Goal: Task Accomplishment & Management: Use online tool/utility

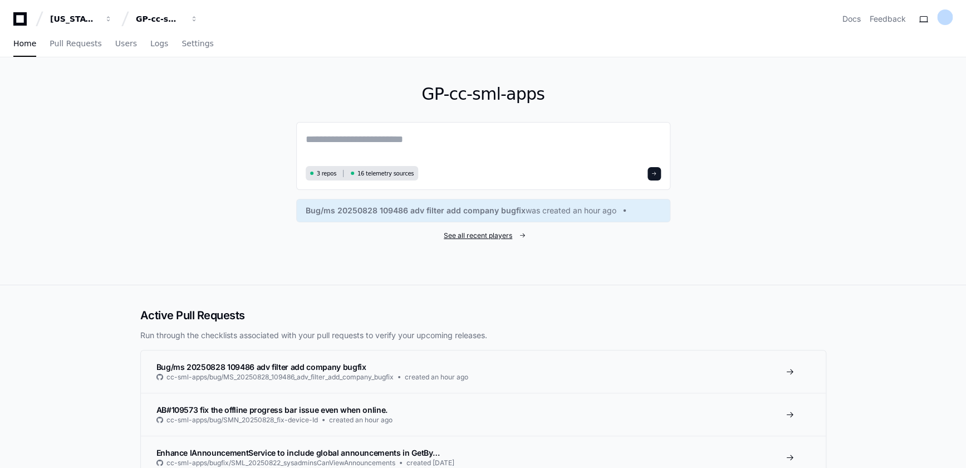
click at [470, 239] on span "See all recent players" at bounding box center [478, 235] width 68 height 9
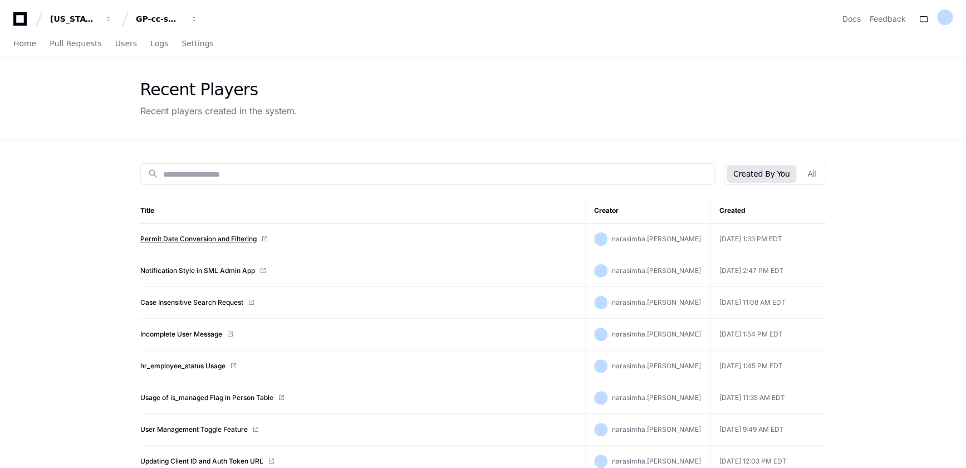
click at [225, 239] on link "Permit Date Conversion and Filtering" at bounding box center [198, 238] width 116 height 9
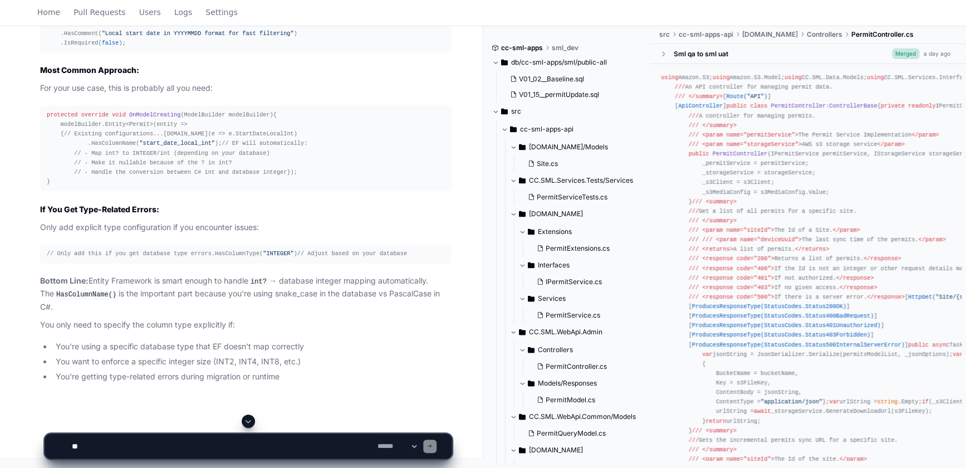
scroll to position [13264, 0]
drag, startPoint x: 135, startPoint y: 197, endPoint x: 133, endPoint y: 221, distance: 24.6
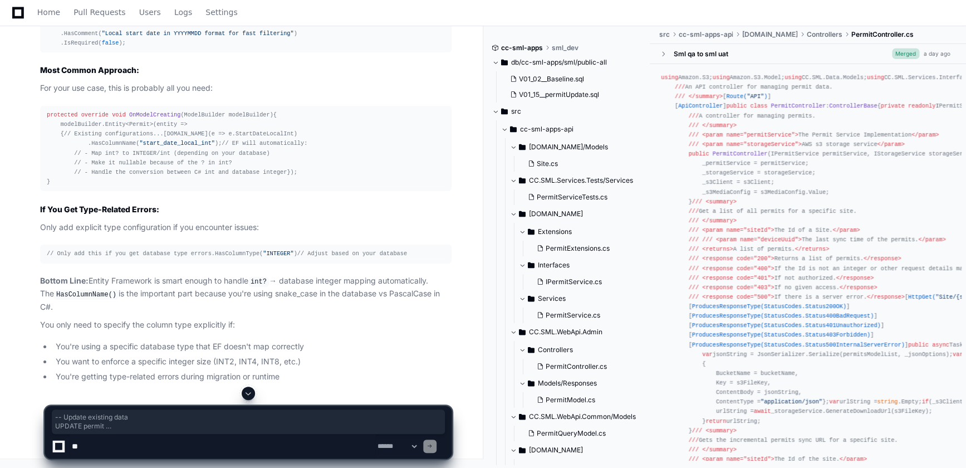
drag, startPoint x: 47, startPoint y: 178, endPoint x: 194, endPoint y: 282, distance: 180.2
copy div "-- Update existing data UPDATE permit SET start_date_local_int = CASE WHEN star…"
